Goal: Check status: Check status

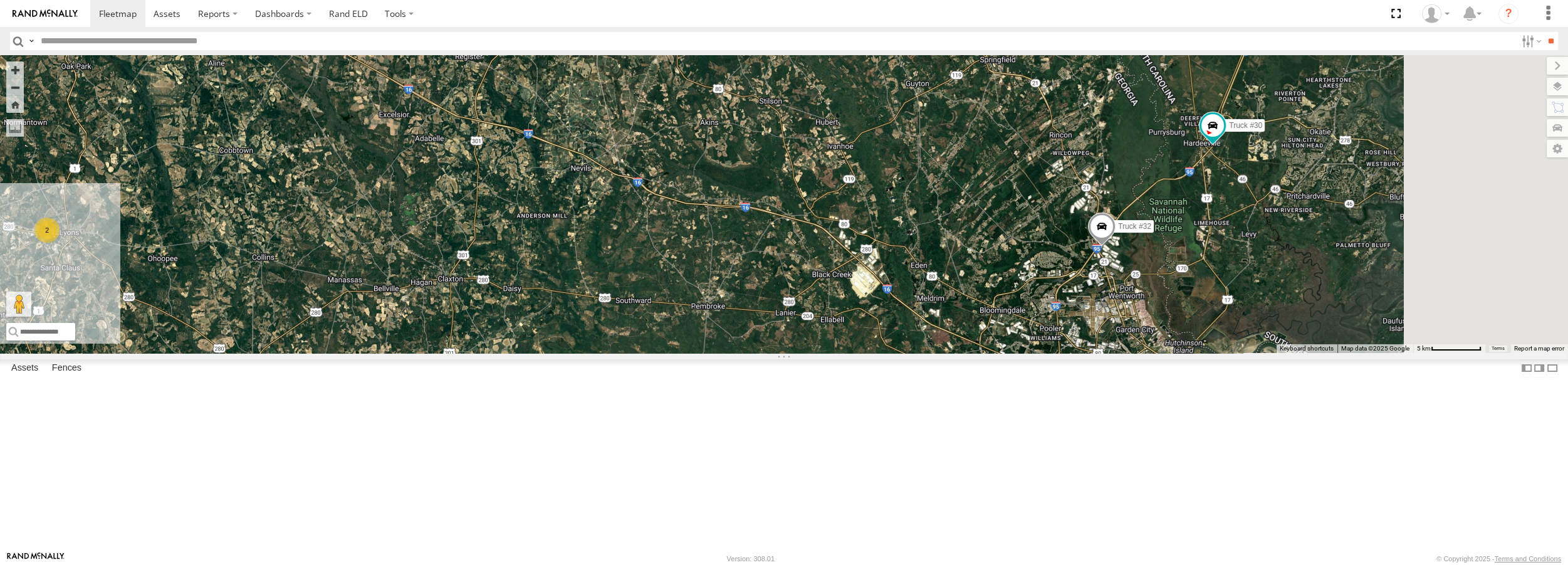
drag, startPoint x: 1434, startPoint y: 312, endPoint x: 1315, endPoint y: 269, distance: 126.5
click at [1279, 304] on div "2 Truck #30 Truck #32" at bounding box center [784, 204] width 1568 height 297
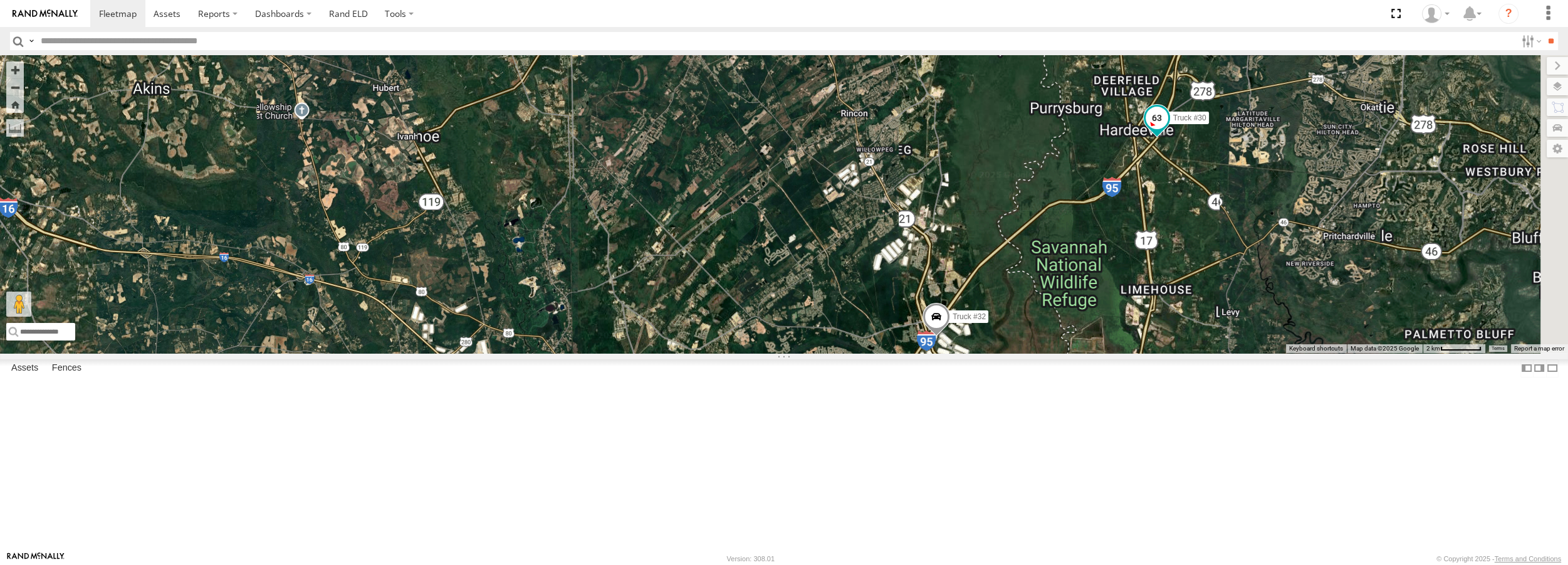
click at [1168, 129] on span at bounding box center [1157, 118] width 22 height 22
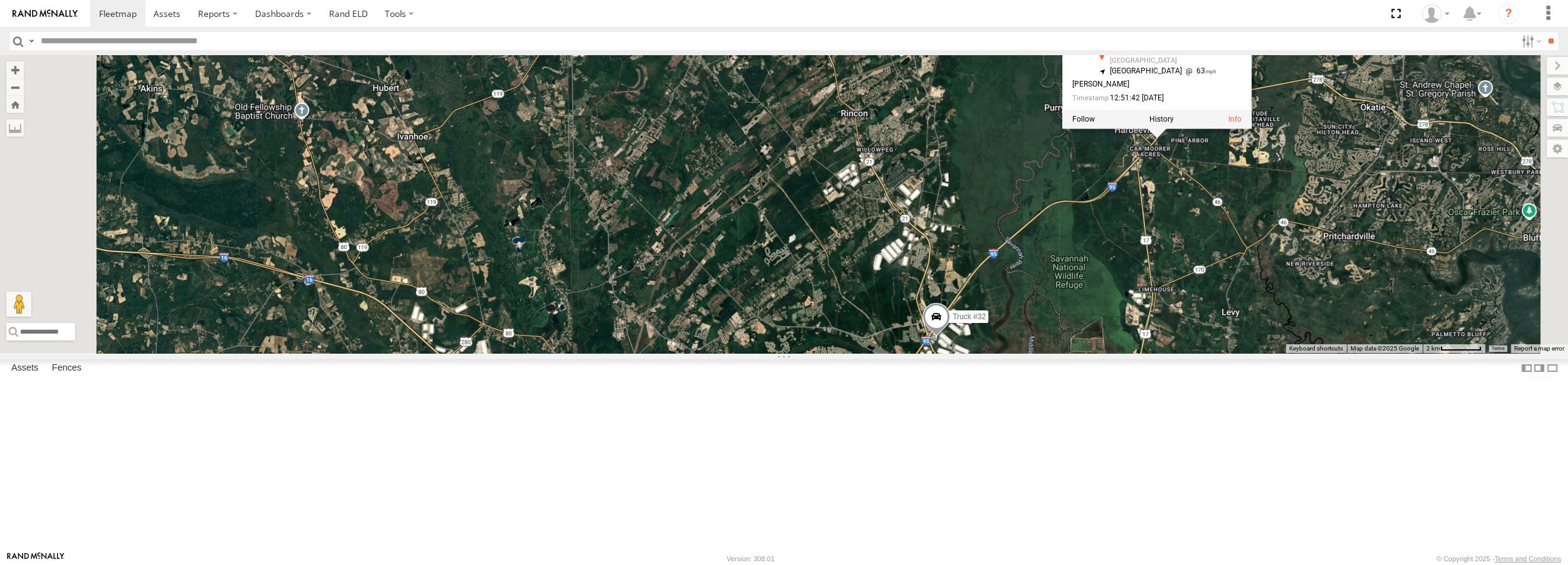
click at [1269, 291] on div "Truck #30 Truck #32 Truck #30 All Assets Jasper Hwy Hardeeville 32.28335 , -81.…" at bounding box center [784, 204] width 1568 height 297
click at [949, 336] on span at bounding box center [936, 320] width 28 height 34
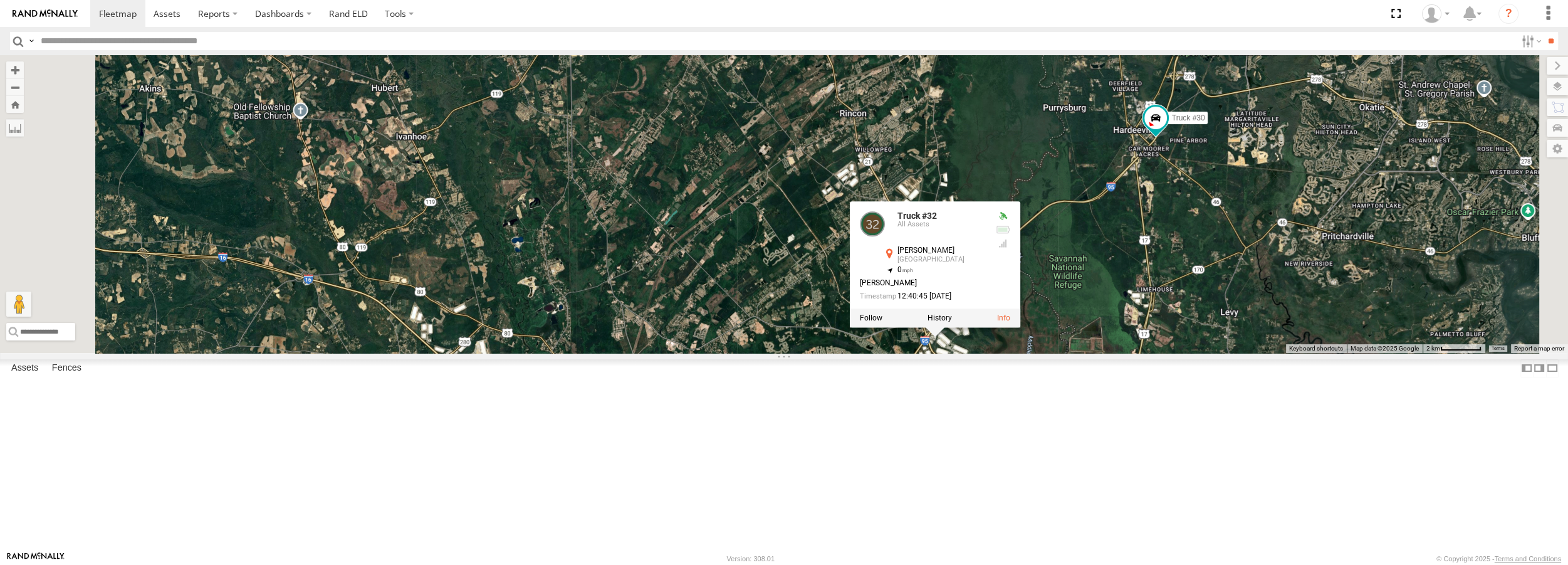
click at [1199, 352] on div "Truck #30 Truck #32 Truck #32 All Assets [PERSON_NAME] [GEOGRAPHIC_DATA][PERSON…" at bounding box center [784, 204] width 1568 height 297
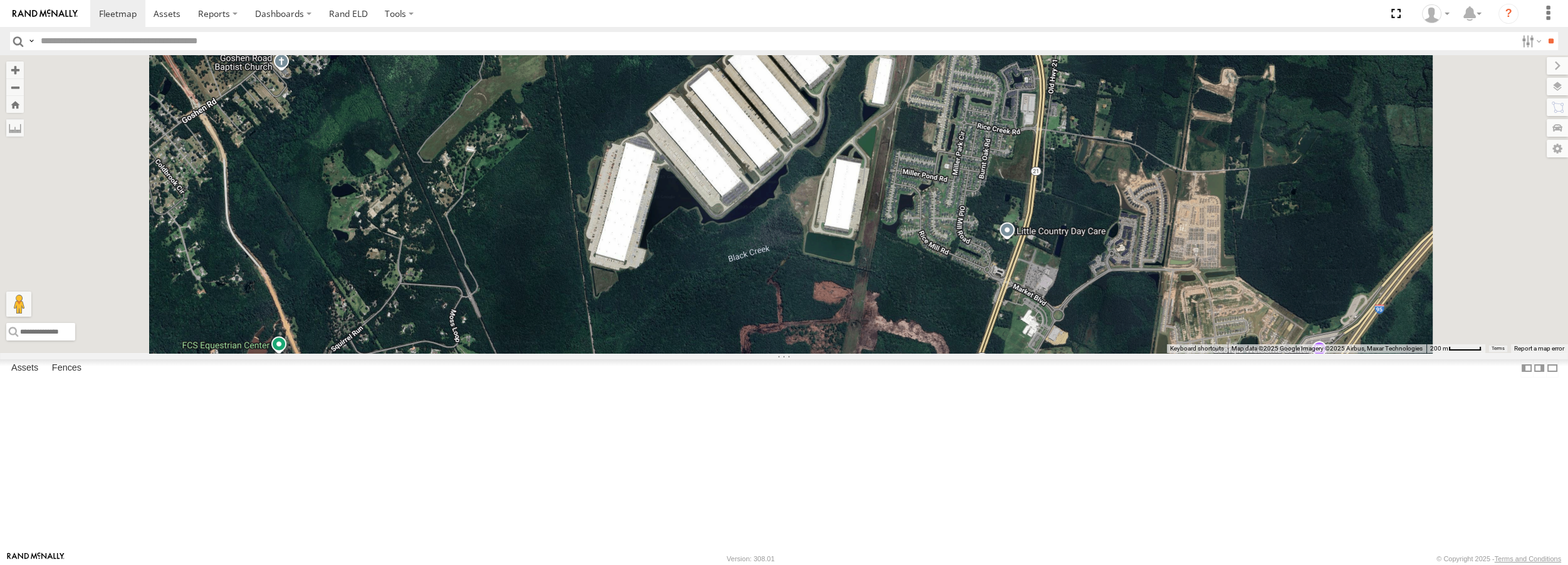
click at [902, 245] on div "Truck #30 Truck #32" at bounding box center [784, 204] width 1568 height 297
drag, startPoint x: 899, startPoint y: 230, endPoint x: 896, endPoint y: 288, distance: 58.1
click at [896, 288] on div "Truck #30 Truck #32" at bounding box center [784, 204] width 1568 height 297
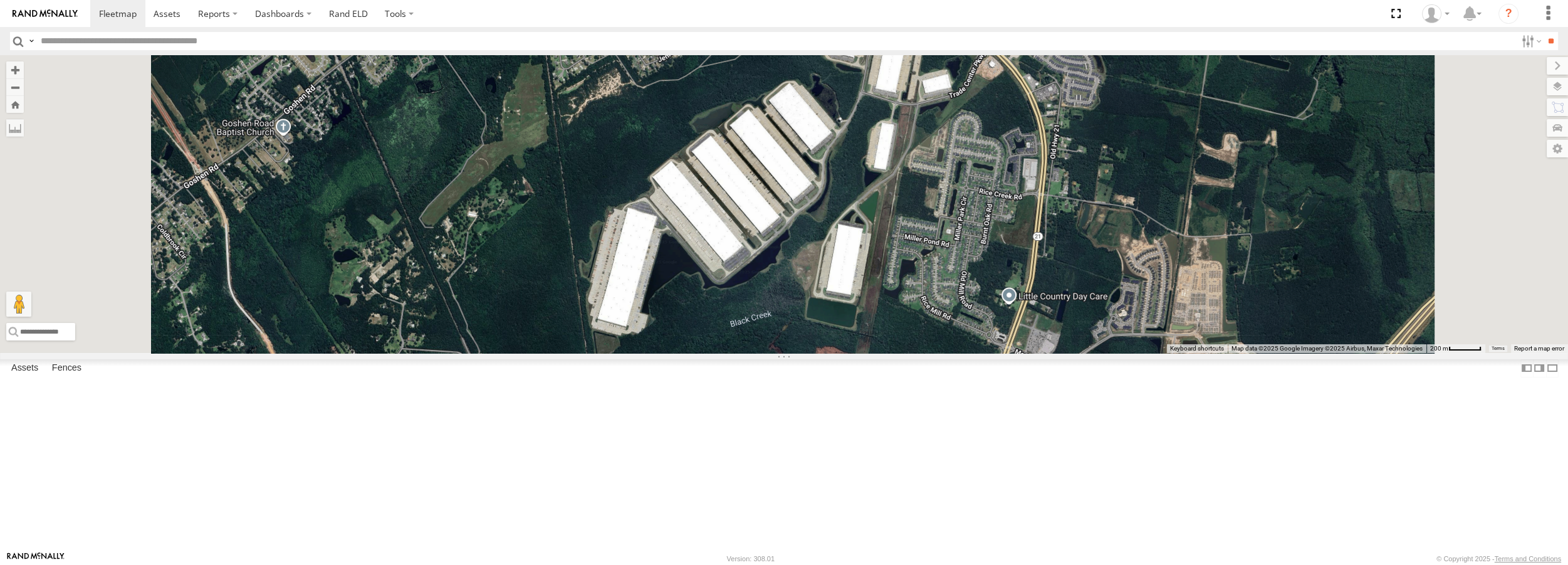
drag, startPoint x: 893, startPoint y: 215, endPoint x: 894, endPoint y: 281, distance: 66.0
click at [894, 281] on div "Truck #30 Truck #32" at bounding box center [784, 204] width 1568 height 297
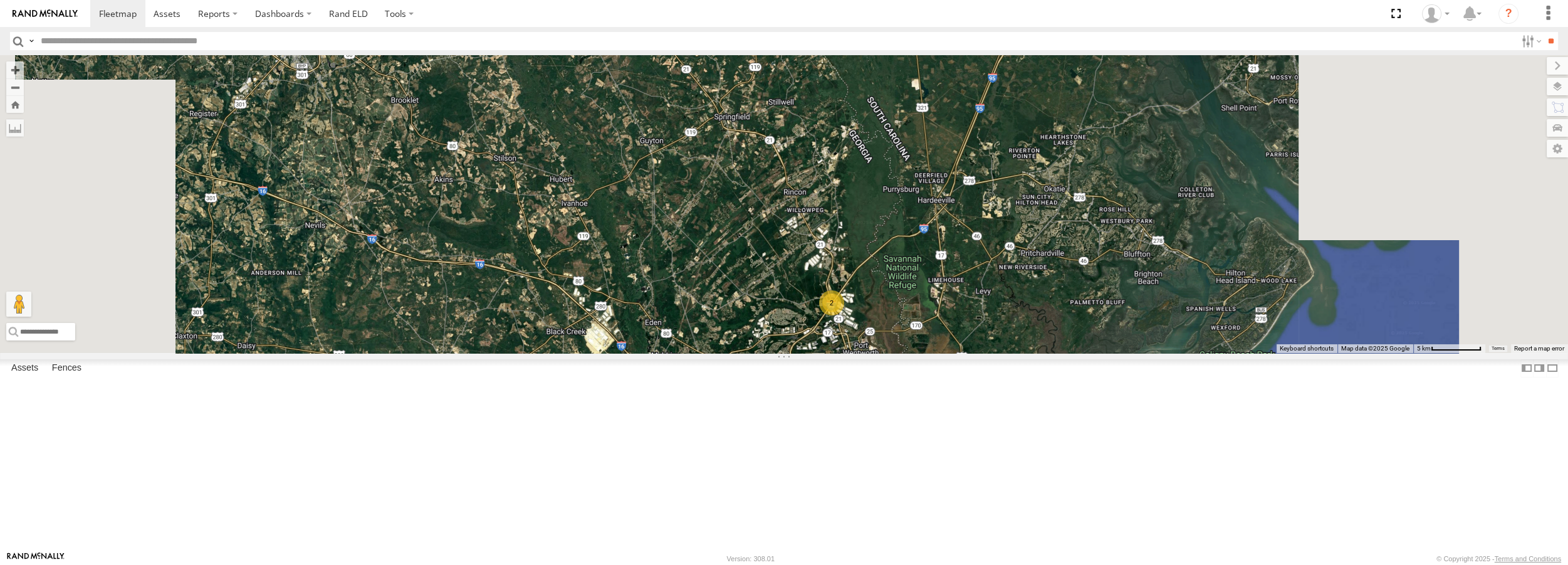
drag, startPoint x: 1073, startPoint y: 440, endPoint x: 1013, endPoint y: 378, distance: 86.3
click at [1004, 256] on div "2" at bounding box center [784, 204] width 1568 height 297
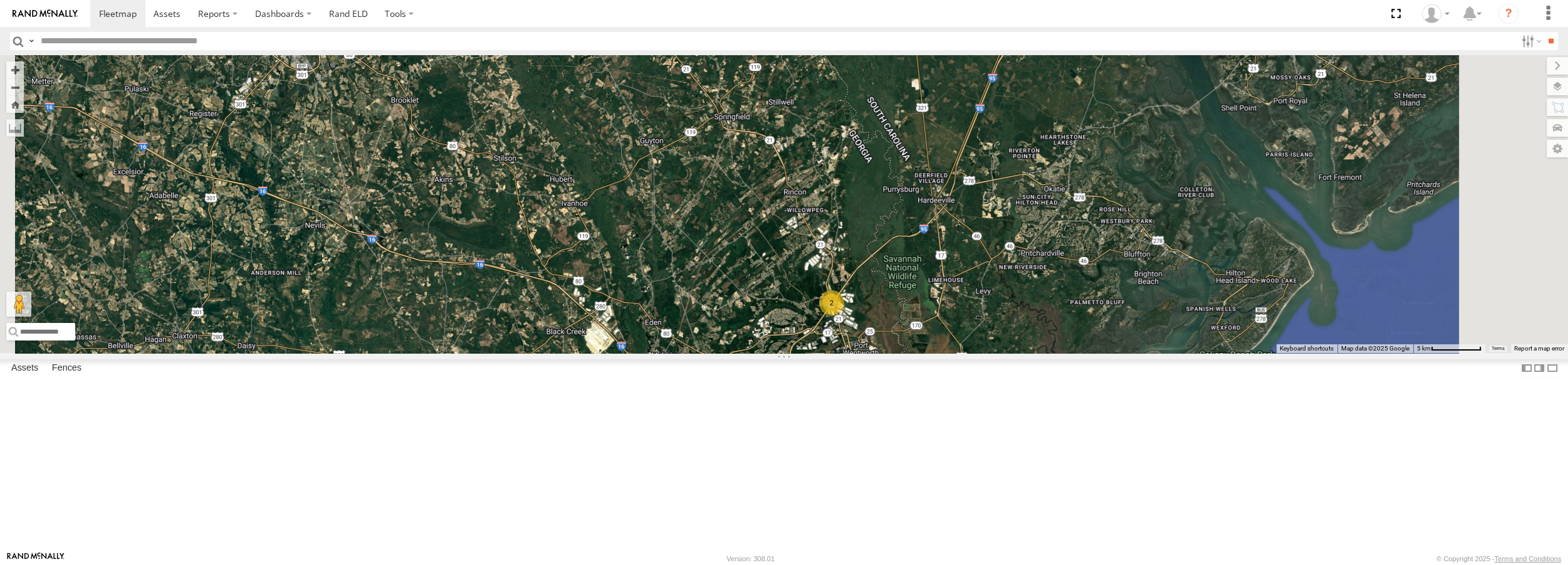
click at [0, 0] on span at bounding box center [0, 0] width 0 height 0
